Goal: Task Accomplishment & Management: Use online tool/utility

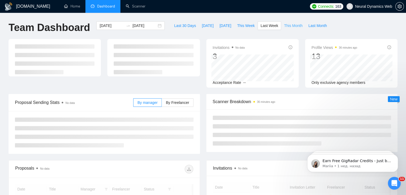
click at [289, 28] on span "This Month" at bounding box center [293, 26] width 18 height 6
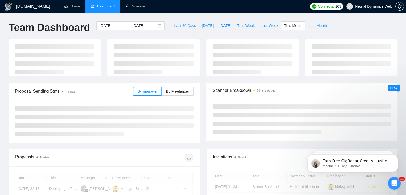
type input "[DATE]"
click at [177, 26] on span "Last 30 Days" at bounding box center [185, 26] width 22 height 6
type input "[DATE]"
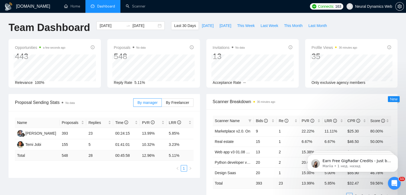
scroll to position [38, 0]
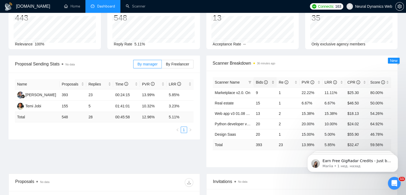
click at [271, 84] on div "Bids" at bounding box center [265, 82] width 19 height 6
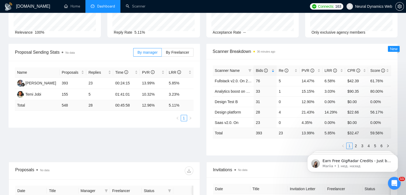
click at [355, 143] on iframe at bounding box center [352, 161] width 107 height 37
click at [353, 146] on body "Earn Free GigRadar Credits - Just by Sharing Your Story! 💬 Want more credits fo…" at bounding box center [353, 161] width 103 height 33
click at [356, 143] on link "2" at bounding box center [356, 146] width 6 height 6
click at [359, 145] on body "Earn Free GigRadar Credits - Just by Sharing Your Story! 💬 Want more credits fo…" at bounding box center [353, 161] width 103 height 33
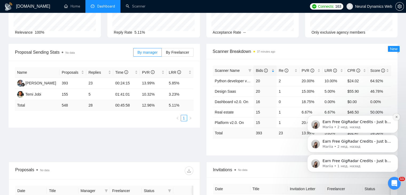
click at [397, 117] on icon "Dismiss notification" at bounding box center [396, 116] width 3 height 3
click at [395, 136] on button "Dismiss notification" at bounding box center [397, 137] width 6 height 6
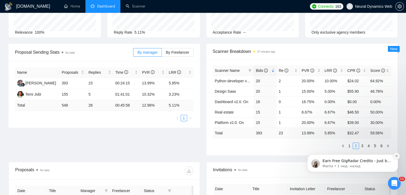
click at [396, 157] on icon "Dismiss notification" at bounding box center [396, 155] width 3 height 3
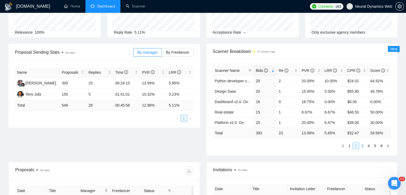
click at [363, 145] on link "3" at bounding box center [363, 146] width 6 height 6
click at [369, 146] on link "4" at bounding box center [369, 146] width 6 height 6
click at [375, 145] on link "5" at bounding box center [375, 146] width 6 height 6
click at [383, 145] on link "6" at bounding box center [382, 146] width 6 height 6
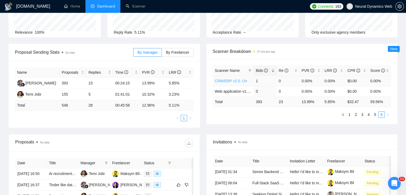
scroll to position [0, 0]
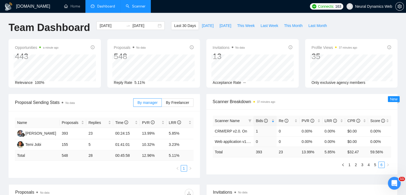
click at [145, 4] on link "Scanner" at bounding box center [136, 6] width 20 height 5
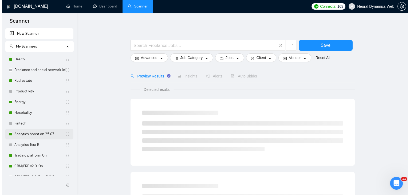
scroll to position [96, 0]
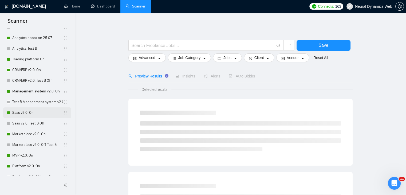
click at [30, 114] on link "Saas v2.0. On" at bounding box center [37, 112] width 51 height 11
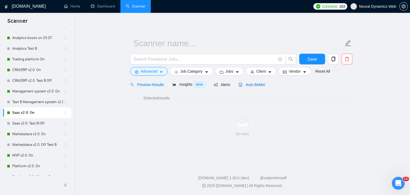
click at [245, 84] on span "Auto Bidder" at bounding box center [252, 85] width 26 height 4
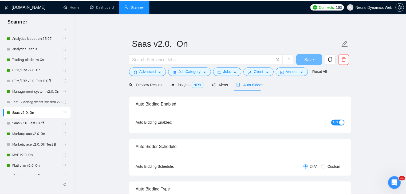
scroll to position [205, 0]
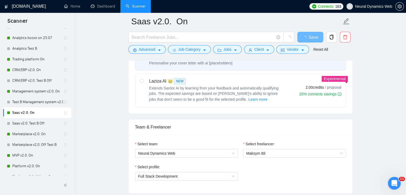
checkbox input "true"
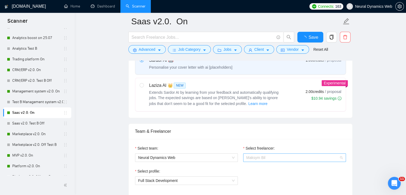
scroll to position [271, 0]
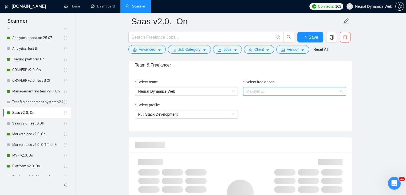
click at [254, 92] on span "Maksym Bil" at bounding box center [256, 91] width 19 height 4
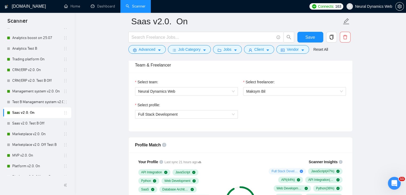
click at [338, 70] on div "Team & Freelancer" at bounding box center [240, 64] width 211 height 15
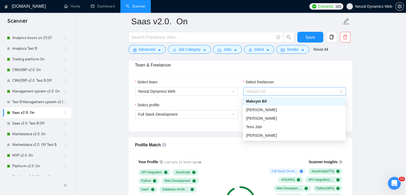
click at [284, 89] on span "Maksym Bil" at bounding box center [295, 91] width 96 height 8
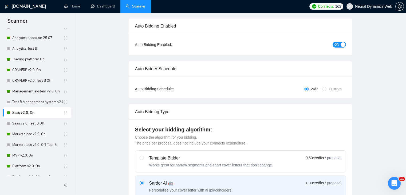
scroll to position [0, 0]
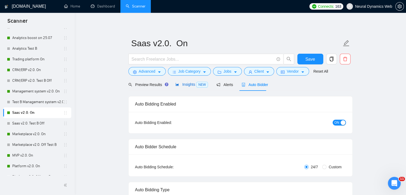
click at [195, 88] on div "Insights NEW" at bounding box center [192, 84] width 33 height 6
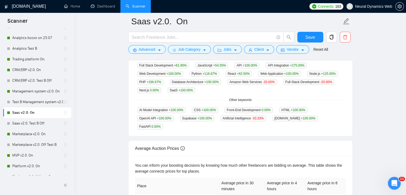
scroll to position [136, 0]
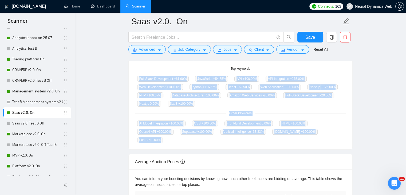
drag, startPoint x: 138, startPoint y: 79, endPoint x: 353, endPoint y: 138, distance: 222.6
click at [353, 138] on div "Top Keywords GigRadar analyses the keywords used in the jobs found by this scan…" at bounding box center [240, 85] width 224 height 127
copy div "Full Stack Development +61.90 % JavaScript +54.55 % API +100.00 % API Integrati…"
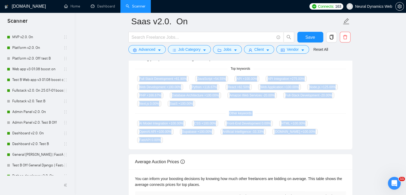
scroll to position [220, 0]
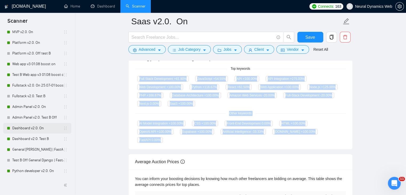
click at [24, 131] on link "Dashboard v2.0. On" at bounding box center [37, 128] width 51 height 11
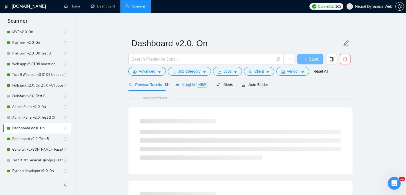
click at [191, 85] on span "Insights NEW" at bounding box center [192, 84] width 33 height 4
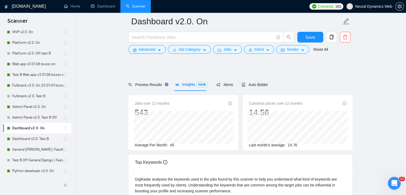
scroll to position [118, 0]
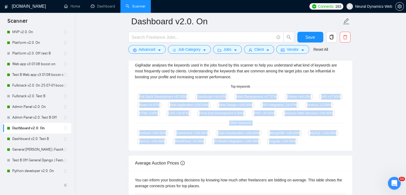
drag, startPoint x: 139, startPoint y: 98, endPoint x: 306, endPoint y: 145, distance: 173.5
click at [306, 145] on div "GigRadar analyses the keywords used in the jobs found by this scanner to help y…" at bounding box center [241, 103] width 224 height 95
copy div "Full Stack Development +67.65 % JavaScript +34.62 % Web Development +47.37 % Py…"
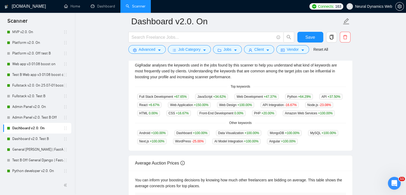
click at [108, 73] on main "Dashboard v2.0. On Save Advanced Job Category Jobs Client Vendor Reset All Prev…" at bounding box center [240, 80] width 314 height 354
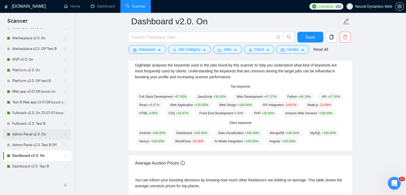
scroll to position [181, 0]
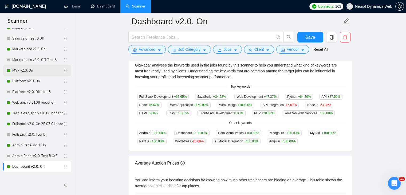
click at [29, 69] on link "MVP v2.0. On" at bounding box center [37, 70] width 51 height 11
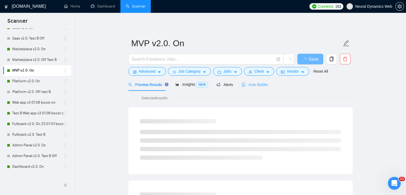
click at [244, 80] on div "Auto Bidder" at bounding box center [255, 84] width 26 height 13
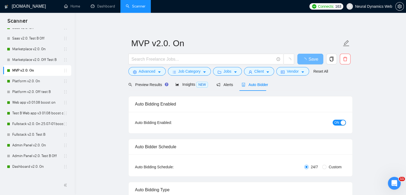
checkbox input "true"
click at [190, 83] on span "Insights NEW" at bounding box center [192, 84] width 33 height 4
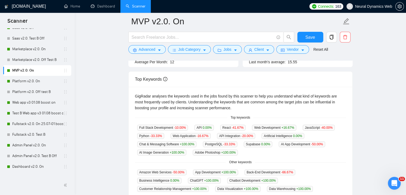
scroll to position [125, 0]
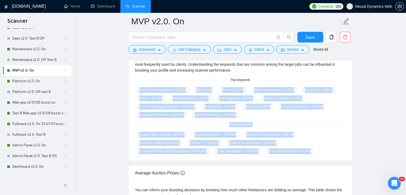
drag, startPoint x: 138, startPoint y: 89, endPoint x: 246, endPoint y: 156, distance: 127.1
click at [246, 156] on div "GigRadar analyses the keywords used in the jobs found by this scanner to help y…" at bounding box center [241, 104] width 224 height 111
copy div "Full Stack Development -10.00 % API 0.00 % React -41.67 % Web Development +16.6…"
click at [111, 4] on link "Dashboard" at bounding box center [103, 6] width 24 height 5
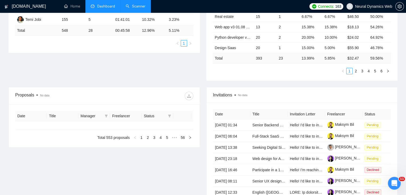
type input "[DATE]"
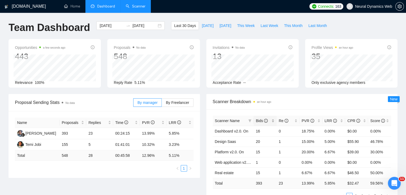
click at [272, 124] on div "Bids" at bounding box center [265, 121] width 19 height 6
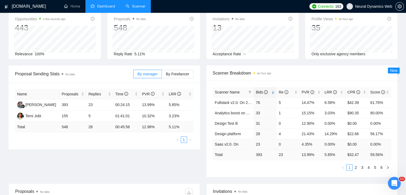
scroll to position [29, 0]
click at [357, 167] on link "2" at bounding box center [356, 167] width 6 height 6
click at [364, 167] on link "3" at bounding box center [363, 167] width 6 height 6
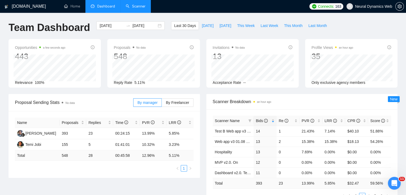
click at [146, 8] on link "Scanner" at bounding box center [136, 6] width 20 height 5
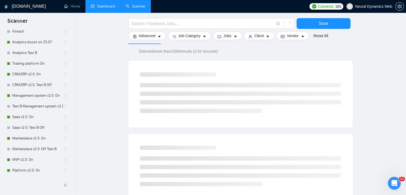
scroll to position [92, 0]
click at [43, 115] on link "Saas v2.0. On" at bounding box center [37, 117] width 51 height 11
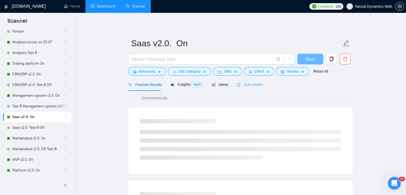
click at [247, 89] on div "Auto Bidder" at bounding box center [250, 84] width 26 height 13
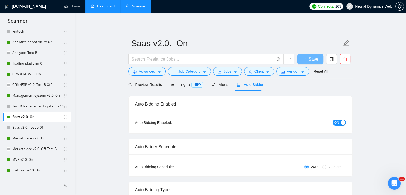
checkbox input "true"
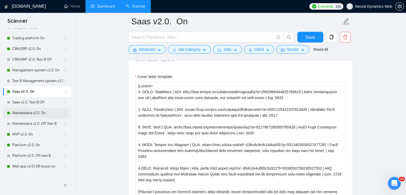
scroll to position [120, 0]
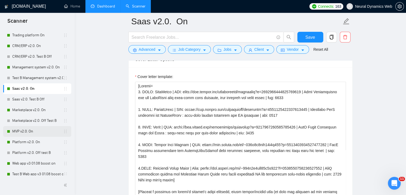
click at [28, 130] on link "MVP v2.0. On" at bounding box center [37, 131] width 51 height 11
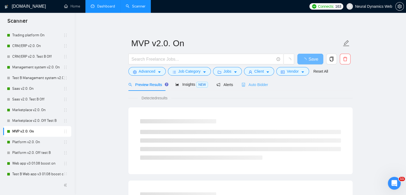
click at [251, 89] on div "Auto Bidder" at bounding box center [255, 84] width 26 height 13
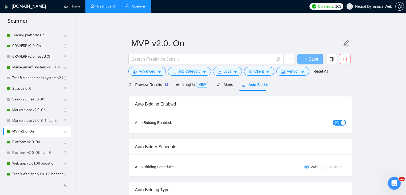
checkbox input "true"
